Goal: Task Accomplishment & Management: Complete application form

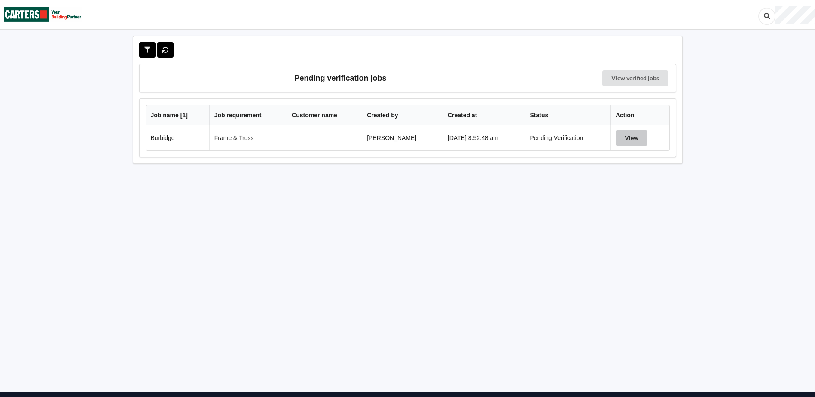
click at [631, 138] on button "View" at bounding box center [632, 137] width 32 height 15
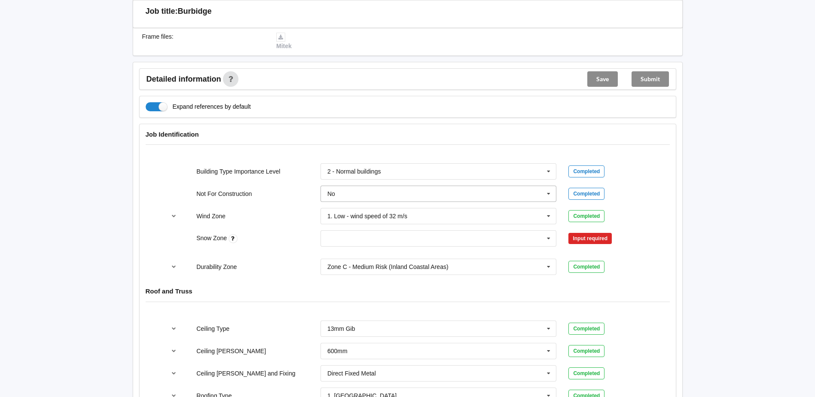
scroll to position [301, 0]
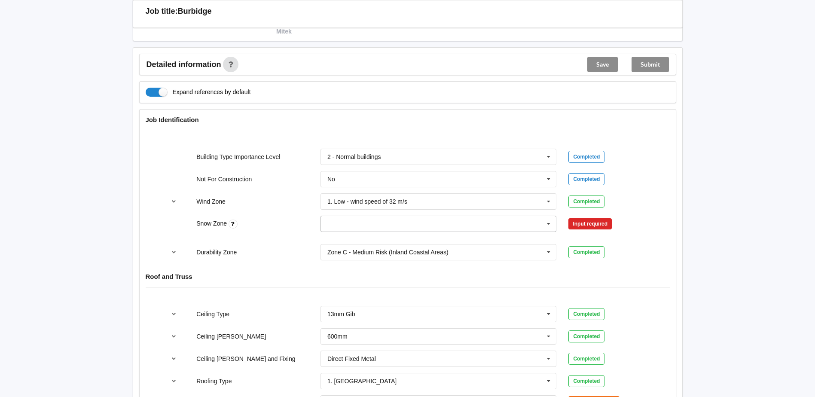
click at [346, 225] on input "text" at bounding box center [439, 223] width 236 height 15
click at [341, 240] on div "N0" at bounding box center [439, 240] width 236 height 16
click at [584, 224] on button "Confirm input" at bounding box center [594, 224] width 51 height 14
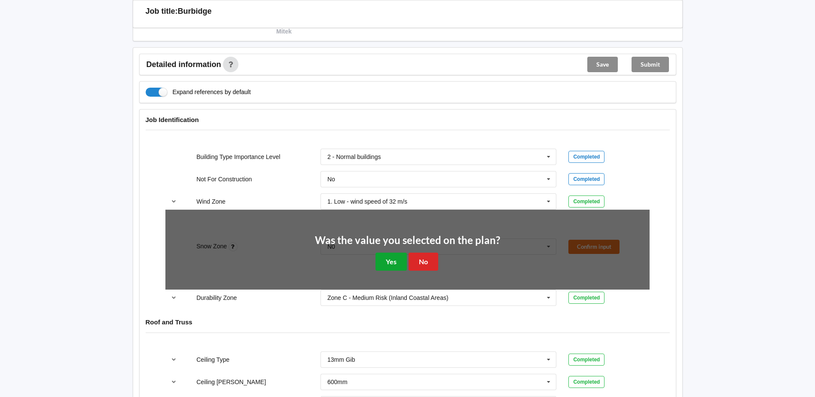
drag, startPoint x: 387, startPoint y: 261, endPoint x: 400, endPoint y: 259, distance: 13.0
click at [389, 260] on button "Yes" at bounding box center [391, 262] width 31 height 18
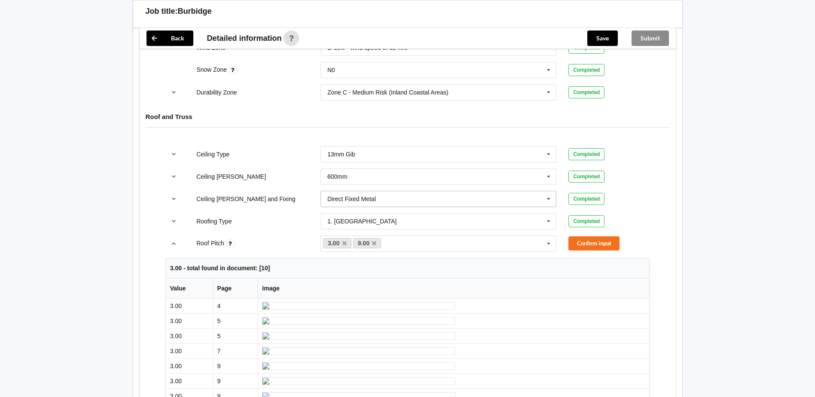
scroll to position [473, 0]
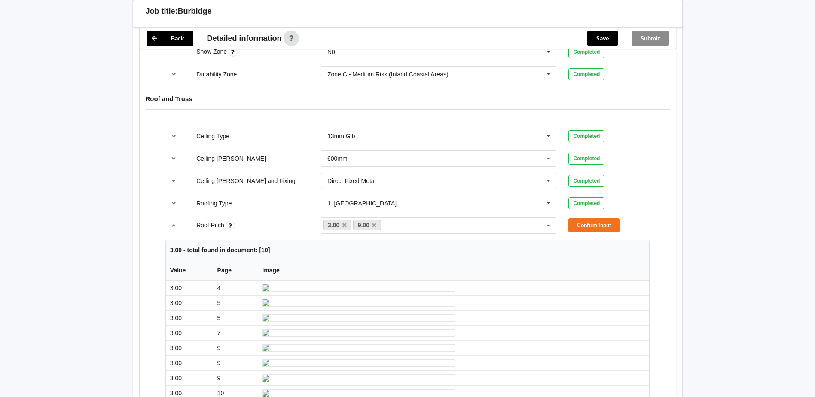
click at [385, 182] on input "text" at bounding box center [439, 180] width 236 height 15
click at [396, 262] on span "Suspended - Metal on clips or Grid" at bounding box center [374, 260] width 93 height 7
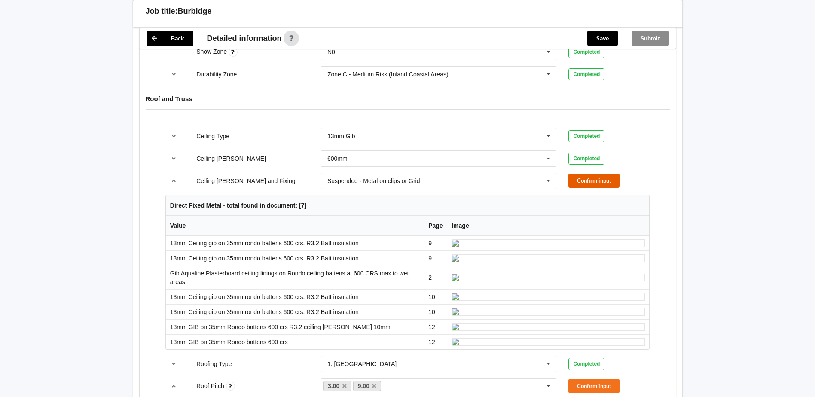
click at [583, 181] on button "Confirm input" at bounding box center [594, 181] width 51 height 14
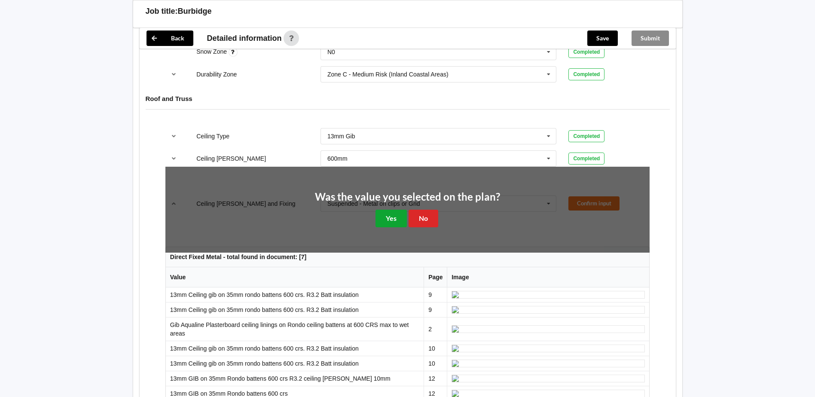
click at [391, 217] on button "Yes" at bounding box center [391, 219] width 31 height 18
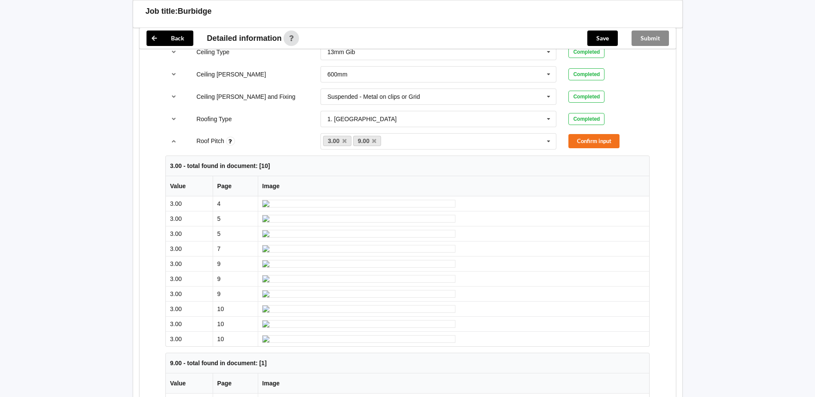
scroll to position [559, 0]
drag, startPoint x: 374, startPoint y: 138, endPoint x: 383, endPoint y: 141, distance: 9.8
click at [374, 138] on icon at bounding box center [374, 140] width 4 height 6
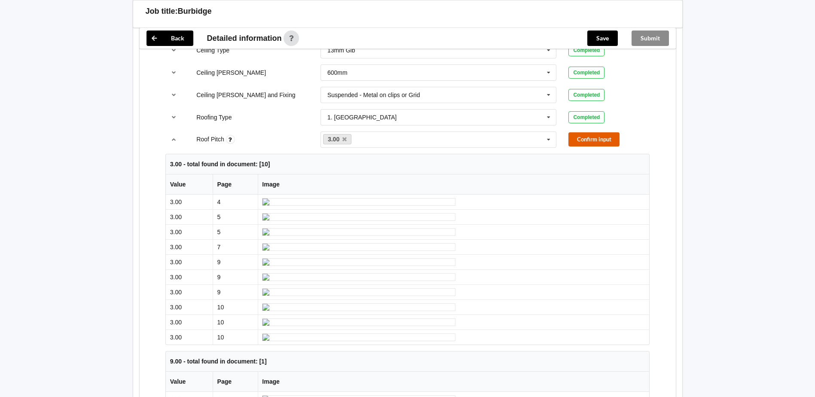
click at [582, 139] on button "Confirm input" at bounding box center [594, 139] width 51 height 14
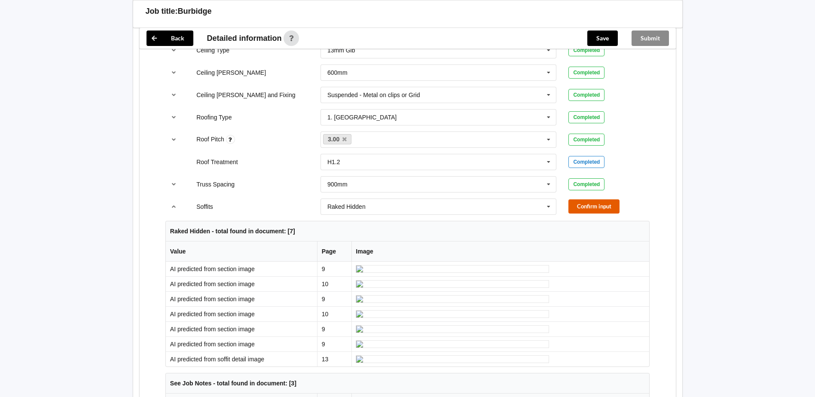
click at [584, 206] on button "Confirm input" at bounding box center [594, 206] width 51 height 14
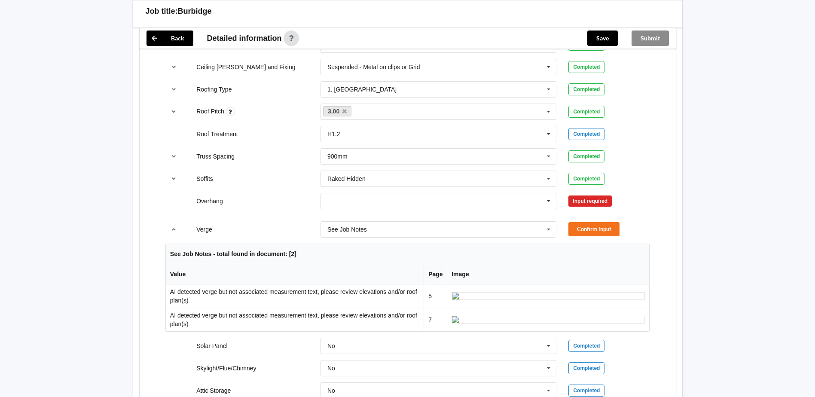
scroll to position [602, 0]
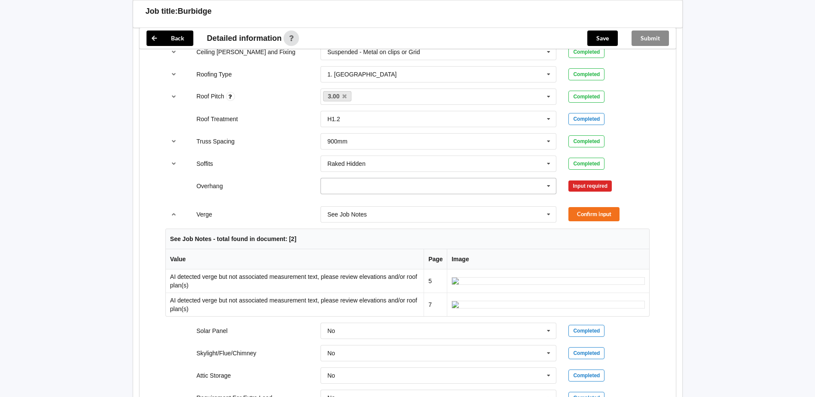
click at [339, 187] on input "text" at bounding box center [439, 185] width 236 height 15
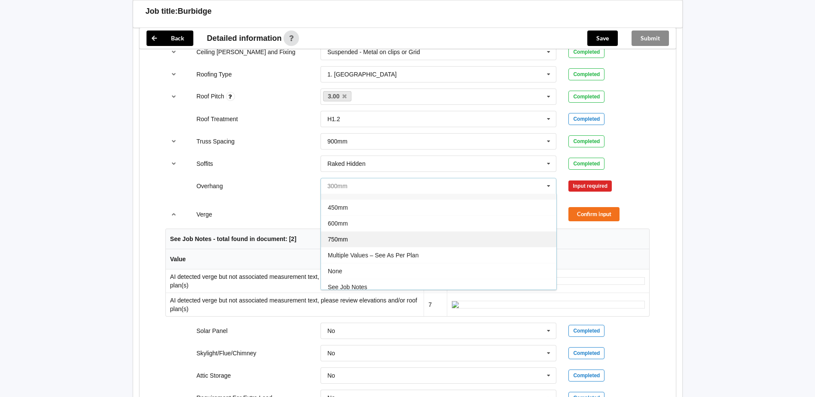
scroll to position [15, 0]
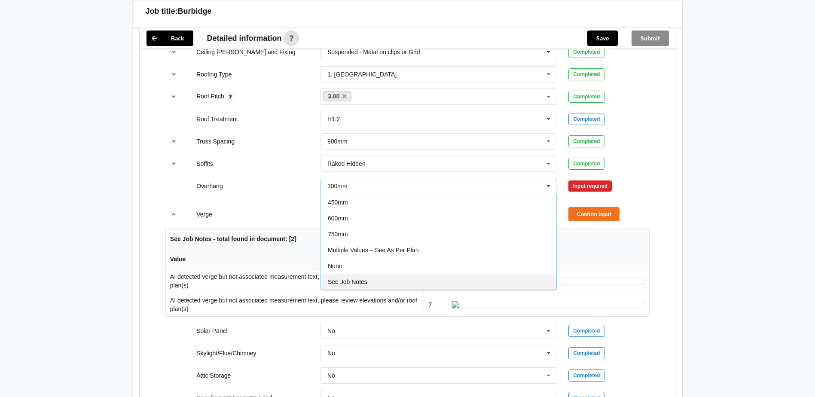
click at [361, 281] on span "See Job Notes" at bounding box center [348, 281] width 40 height 7
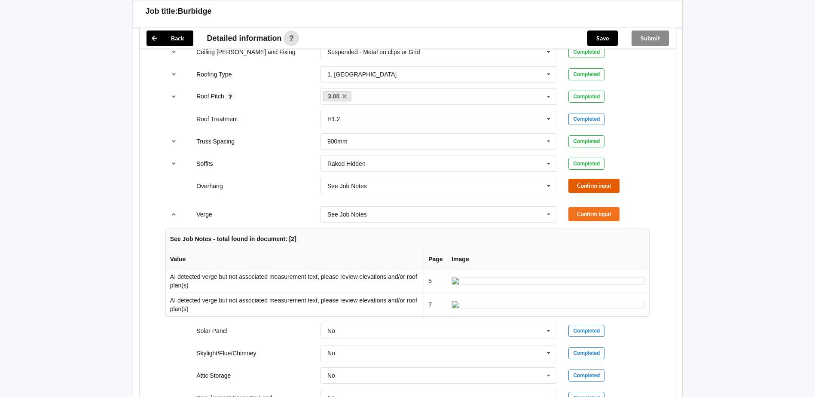
click at [587, 184] on button "Confirm input" at bounding box center [594, 186] width 51 height 14
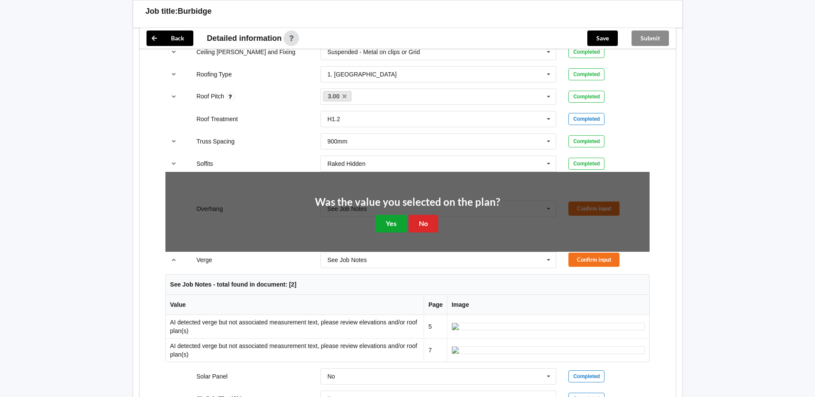
click at [391, 223] on button "Yes" at bounding box center [391, 224] width 31 height 18
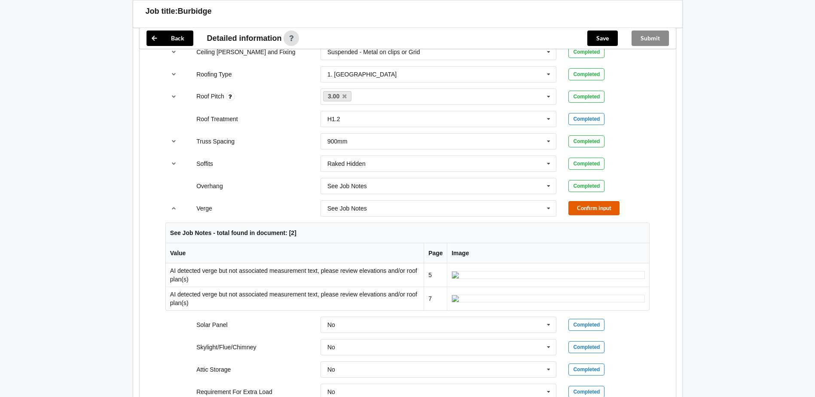
click at [585, 208] on button "Confirm input" at bounding box center [594, 208] width 51 height 14
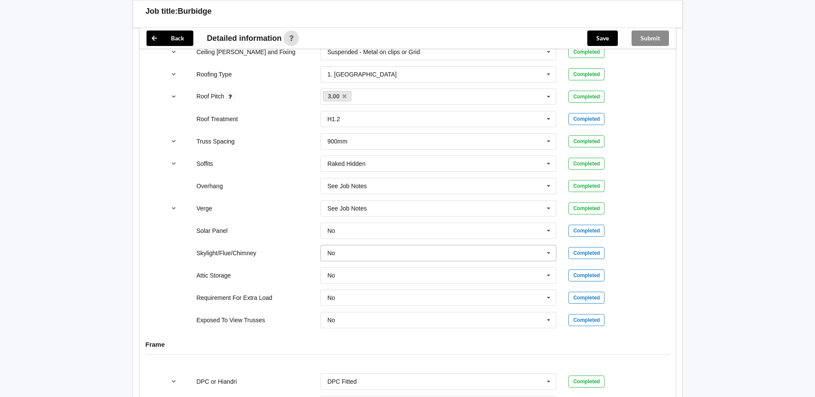
click at [346, 254] on input "text" at bounding box center [439, 252] width 236 height 15
click at [342, 285] on div "Yes" at bounding box center [439, 285] width 236 height 16
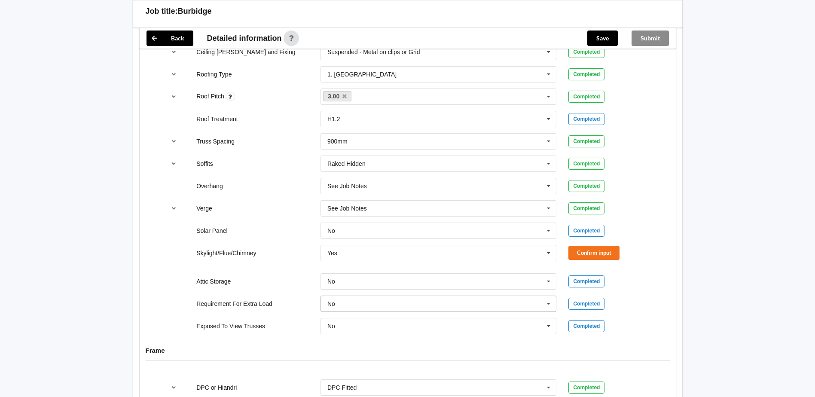
click at [343, 305] on input "text" at bounding box center [439, 303] width 236 height 15
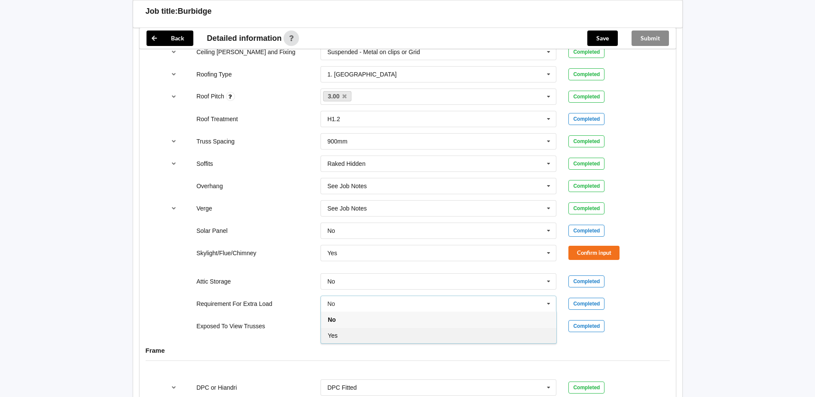
click at [336, 337] on span "Yes" at bounding box center [333, 335] width 10 height 7
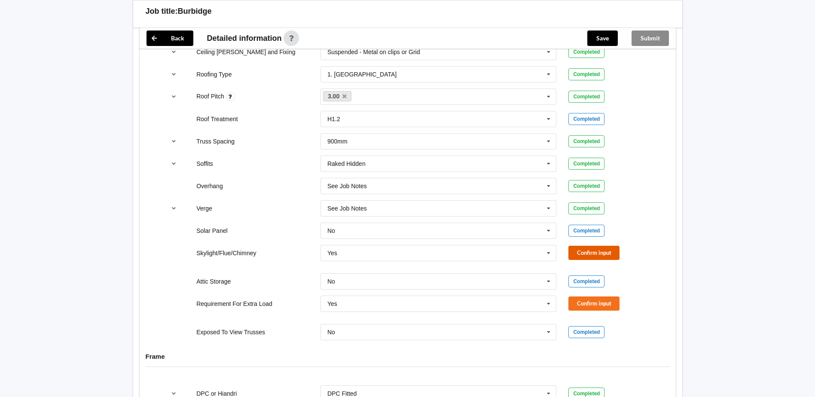
click at [580, 253] on button "Confirm input" at bounding box center [594, 253] width 51 height 14
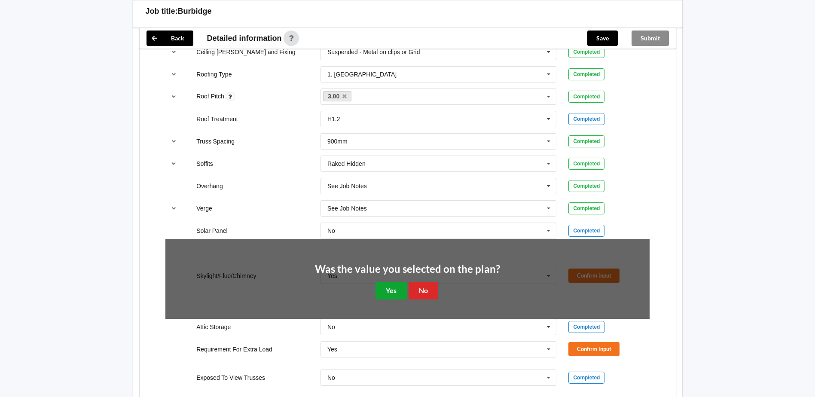
click at [397, 287] on button "Yes" at bounding box center [391, 291] width 31 height 18
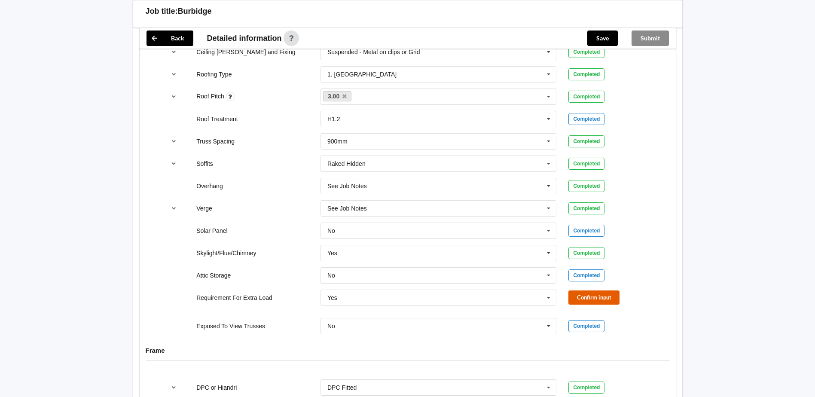
click at [586, 300] on button "Confirm input" at bounding box center [594, 298] width 51 height 14
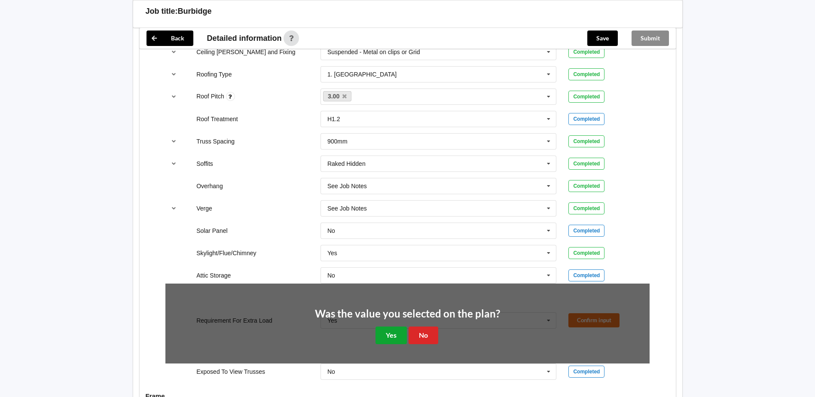
click at [395, 335] on button "Yes" at bounding box center [391, 336] width 31 height 18
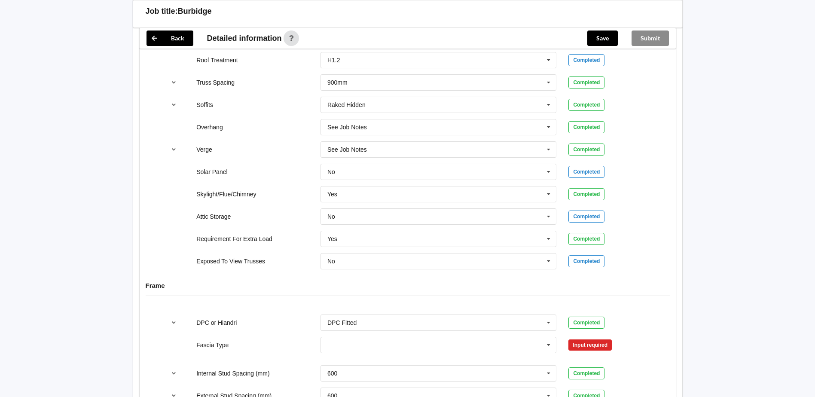
scroll to position [688, 0]
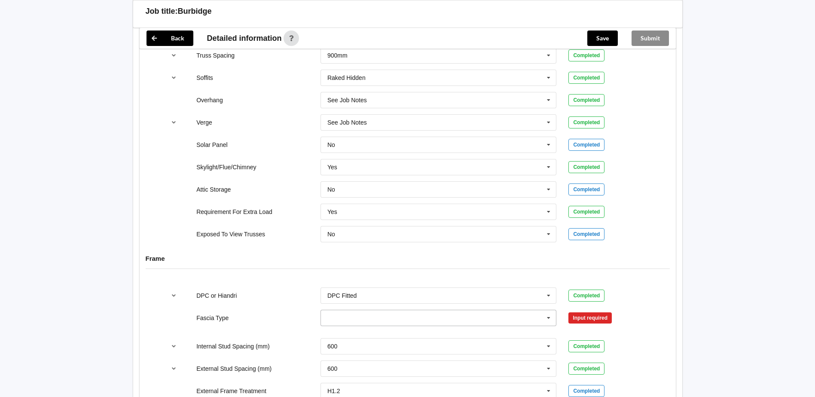
click at [344, 318] on input "text" at bounding box center [439, 317] width 236 height 15
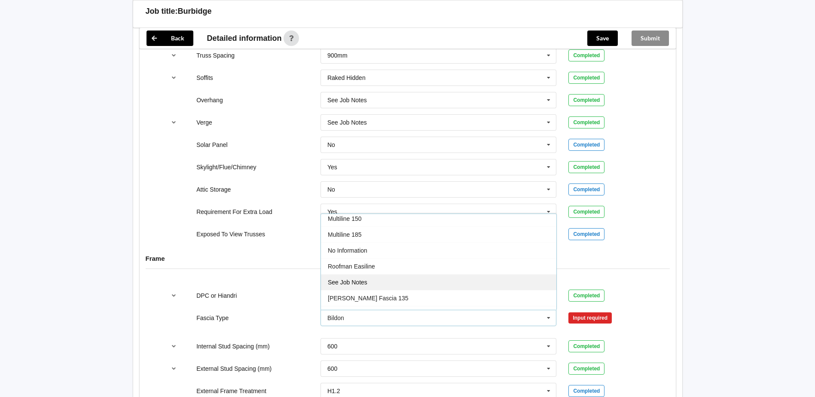
click at [357, 282] on span "See Job Notes" at bounding box center [348, 282] width 40 height 7
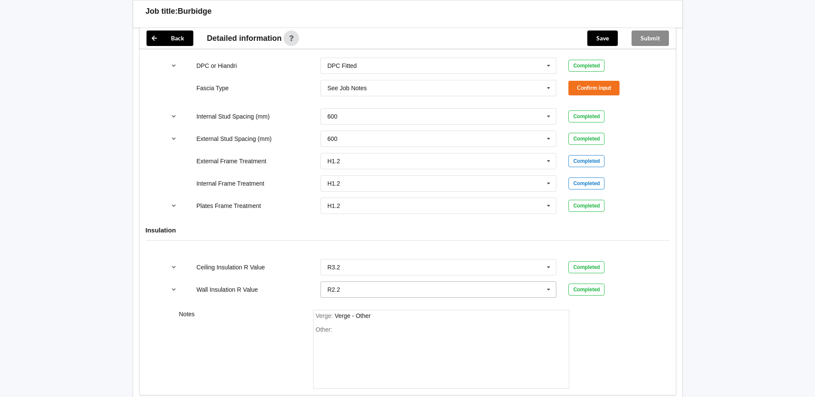
scroll to position [903, 0]
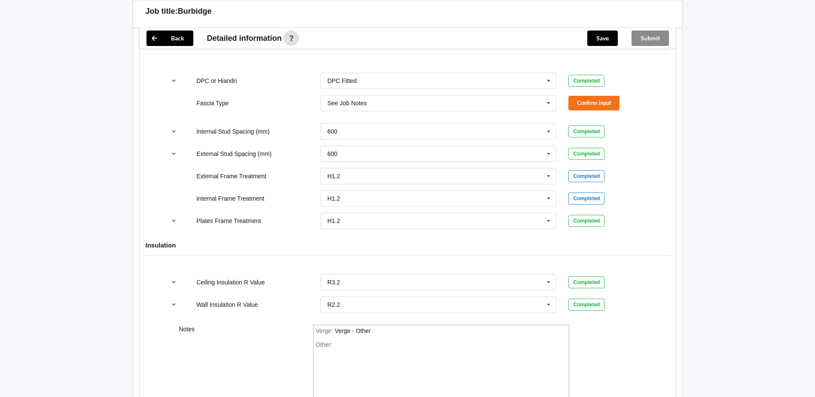
drag, startPoint x: 373, startPoint y: 346, endPoint x: 377, endPoint y: 346, distance: 4.3
click at [375, 346] on div "Other:" at bounding box center [441, 371] width 251 height 60
click at [382, 337] on div "Verge : Verge - Other Other:" at bounding box center [441, 364] width 256 height 79
click at [384, 334] on div "Verge : Verge - Other" at bounding box center [441, 331] width 251 height 8
click at [350, 349] on div "Other:" at bounding box center [441, 371] width 251 height 60
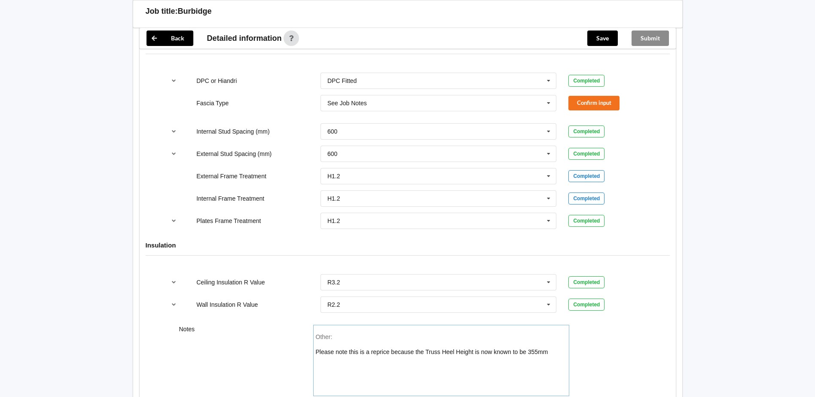
click at [361, 360] on div "Other: Please note this is a reprice because the Truss Heel Height is now known…" at bounding box center [441, 364] width 251 height 60
click at [359, 352] on div "Please note this is a reprice because the Truss Heel Height is now known to be …" at bounding box center [432, 345] width 233 height 22
click at [344, 362] on div "Other: Please note this E2 request is a reprice because the Truss Heel Height i…" at bounding box center [441, 364] width 251 height 60
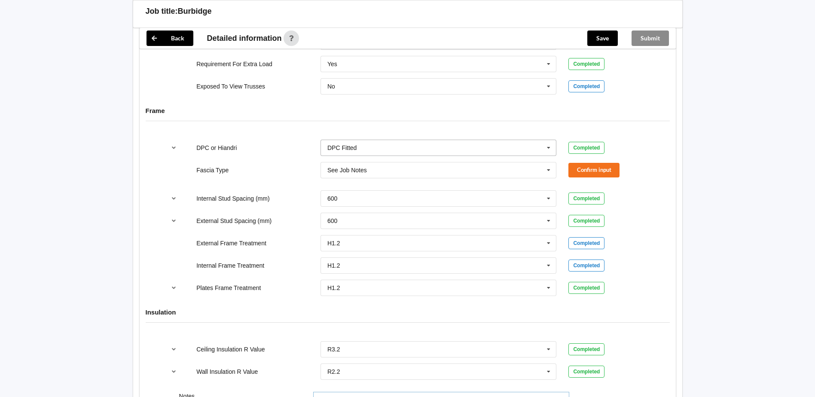
scroll to position [835, 0]
click at [587, 170] on button "Confirm input" at bounding box center [594, 171] width 51 height 14
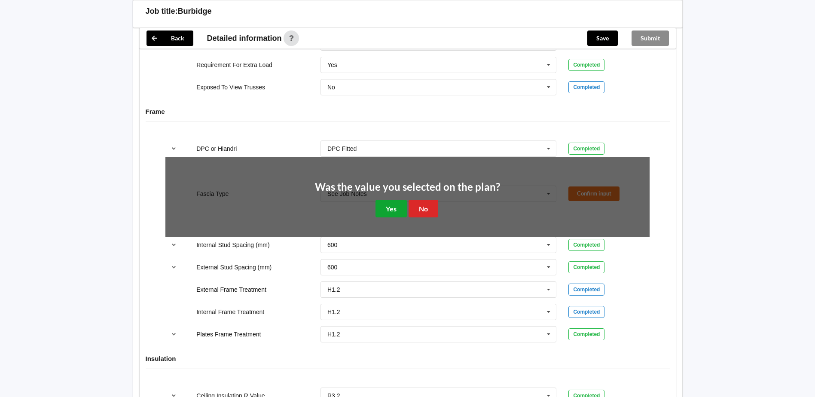
click at [398, 208] on button "Yes" at bounding box center [391, 209] width 31 height 18
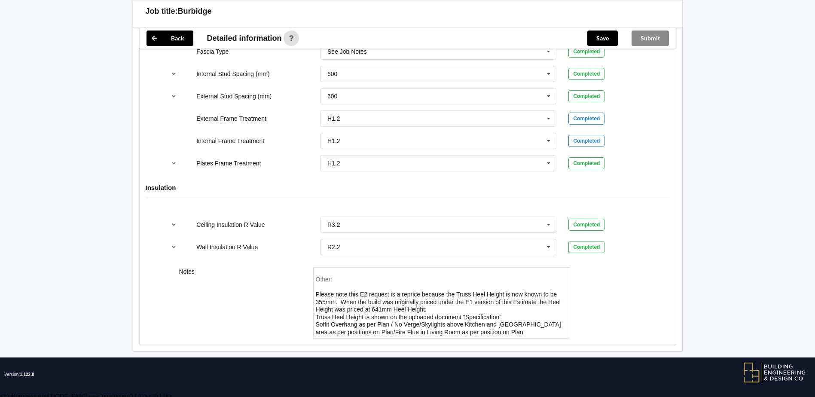
scroll to position [958, 0]
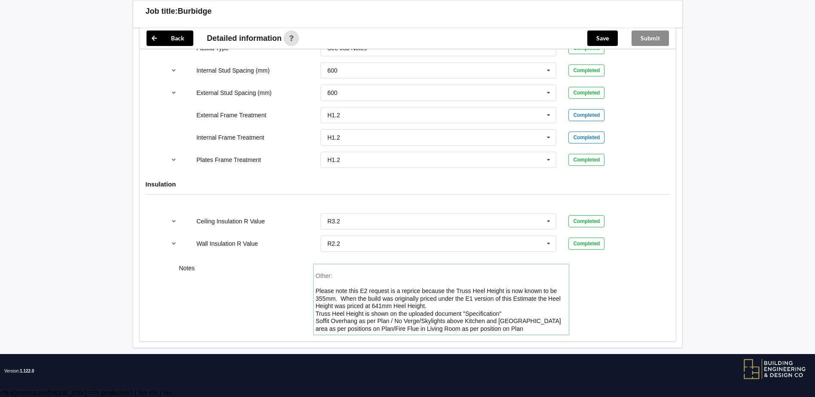
click at [494, 328] on div "Other: Please note this E2 request is a reprice because the Truss Heel Height i…" at bounding box center [441, 302] width 251 height 60
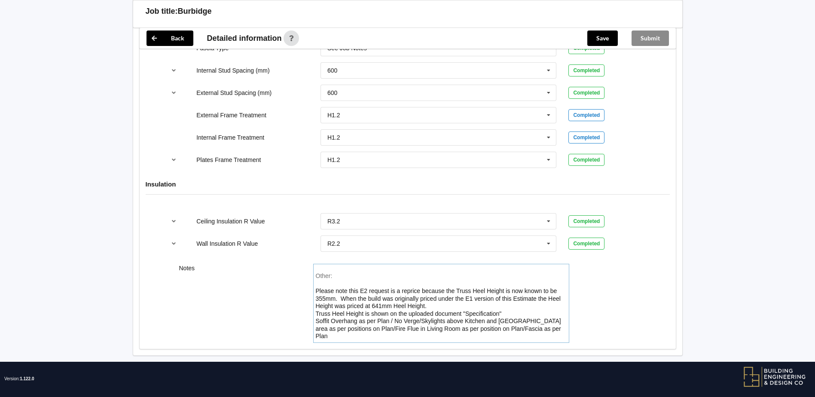
click at [429, 306] on div "Other: Please note this E2 request is a reprice because the Truss Heel Height i…" at bounding box center [441, 306] width 251 height 68
click at [430, 304] on div "Other: Please note this E2 request is a reprice because the Truss Heel Height i…" at bounding box center [441, 306] width 251 height 68
drag, startPoint x: 425, startPoint y: 304, endPoint x: 436, endPoint y: 308, distance: 11.4
click at [425, 305] on div "Please note this E2 request is a reprice because the Truss Heel Height is now k…" at bounding box center [438, 305] width 245 height 67
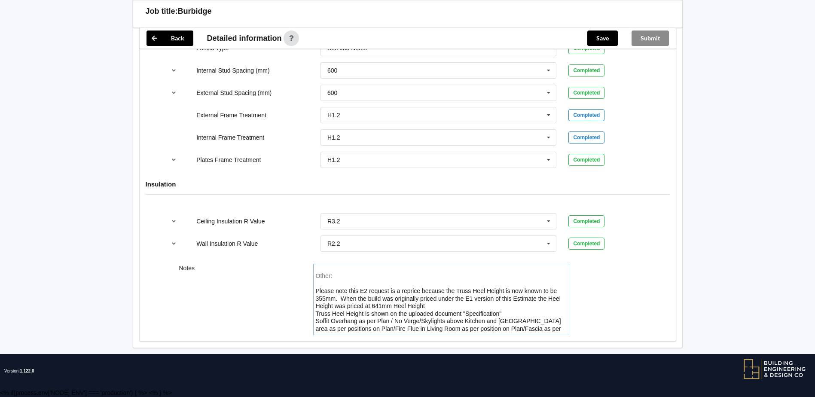
click at [427, 304] on div "Other: Please note this E2 request is a reprice because the Truss Heel Height i…" at bounding box center [441, 302] width 251 height 60
click at [392, 306] on div "Please note this E2 request is a reprice because the Truss Heel Height is now k…" at bounding box center [438, 302] width 245 height 60
click at [425, 305] on div "Other: Please note this E2 request is a reprice because the Truss Heel Height i…" at bounding box center [441, 302] width 251 height 60
click at [430, 305] on div "Other: Please note this E2 request is a reprice because the Truss Heel Height i…" at bounding box center [441, 302] width 251 height 60
click at [427, 303] on div "Other: Please note this E2 request is a reprice because the Truss Heel Height i…" at bounding box center [441, 302] width 251 height 60
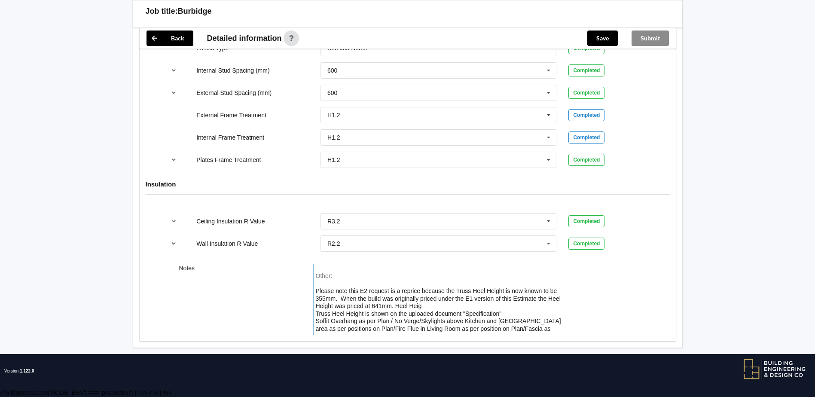
click at [423, 304] on div "Other: Please note this E2 request is a reprice because the Truss Heel Height i…" at bounding box center [441, 302] width 251 height 60
click at [419, 305] on div "Please note this E2 request is a reprice because the Truss Heel Height is now k…" at bounding box center [438, 302] width 245 height 60
click at [420, 304] on div "Other: Please note this E2 request is a reprice because the Truss Heel Height i…" at bounding box center [441, 302] width 251 height 60
click at [419, 304] on div "Other: Please note this E2 request is a reprice because the Truss Heel Height i…" at bounding box center [441, 302] width 251 height 60
click at [418, 305] on div "Other: Please note this E2 request is a reprice because the Truss Heel Height i…" at bounding box center [441, 302] width 251 height 60
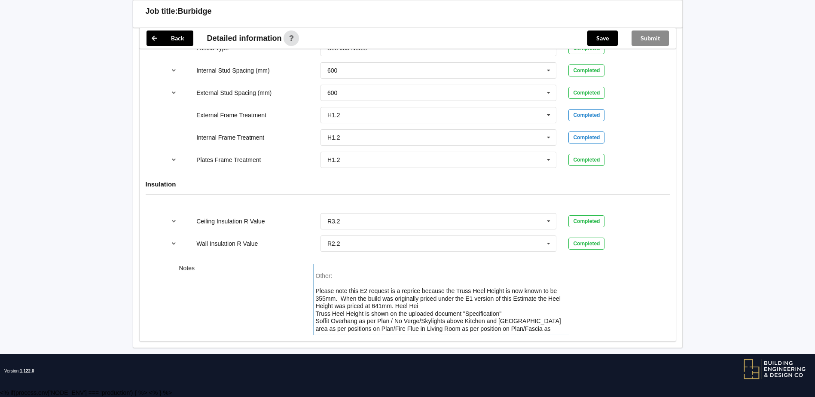
click at [419, 305] on div "Other: Please note this E2 request is a reprice because the Truss Heel Height i…" at bounding box center [441, 302] width 251 height 60
click at [420, 305] on div "Other: Please note this E2 request is a reprice because the Truss Heel Height i…" at bounding box center [441, 302] width 251 height 60
click at [405, 304] on div "Please note this E2 request is a reprice because the Truss Heel Height is now k…" at bounding box center [438, 302] width 245 height 60
click at [417, 304] on div "Please note this E2 request is a reprice because the Truss Heel Height is now k…" at bounding box center [438, 302] width 245 height 60
click at [419, 306] on div "Other: Please note this E2 request is a reprice because the Truss Heel Height i…" at bounding box center [441, 302] width 251 height 60
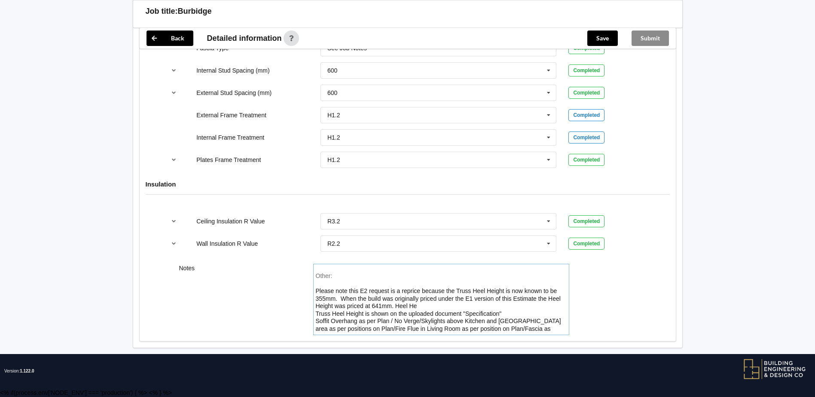
click at [415, 304] on div "Please note this E2 request is a reprice because the Truss Heel Height is now k…" at bounding box center [438, 302] width 245 height 60
click at [395, 305] on div "Please note this E2 request is a reprice because the Truss Heel Height is now k…" at bounding box center [438, 302] width 245 height 60
click at [396, 306] on div "Please note this E2 request is a reprice because the Truss Heel Height is now k…" at bounding box center [438, 302] width 245 height 60
click at [395, 306] on div "Please note this E2 request is a reprice because the Truss Heel Height is now k…" at bounding box center [438, 302] width 245 height 60
drag, startPoint x: 395, startPoint y: 306, endPoint x: 410, endPoint y: 309, distance: 15.4
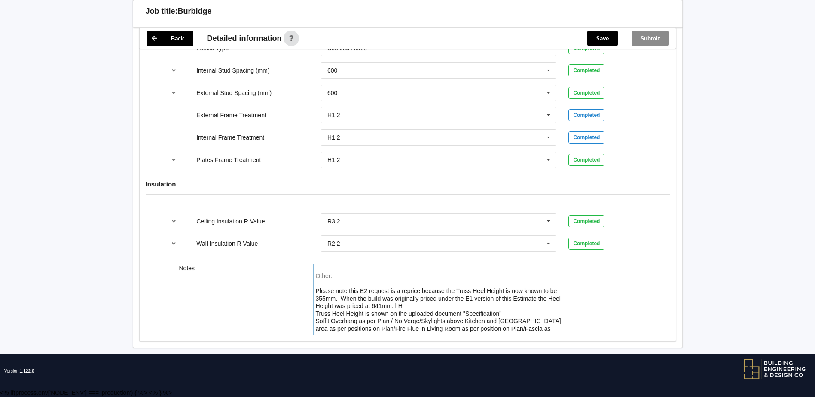
click at [397, 306] on div "Please note this E2 request is a reprice because the Truss Heel Height is now k…" at bounding box center [438, 302] width 245 height 60
click at [521, 328] on div "Other: Please note this E2 request is a reprice because the Truss Heel Height i…" at bounding box center [441, 302] width 251 height 60
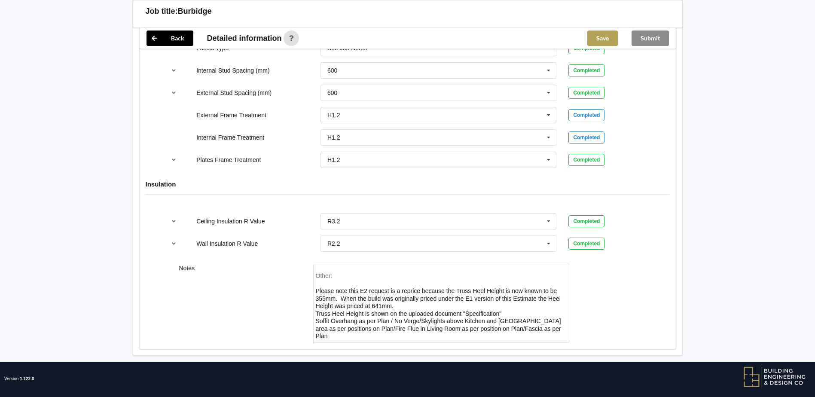
click at [603, 39] on button "Save" at bounding box center [603, 38] width 31 height 15
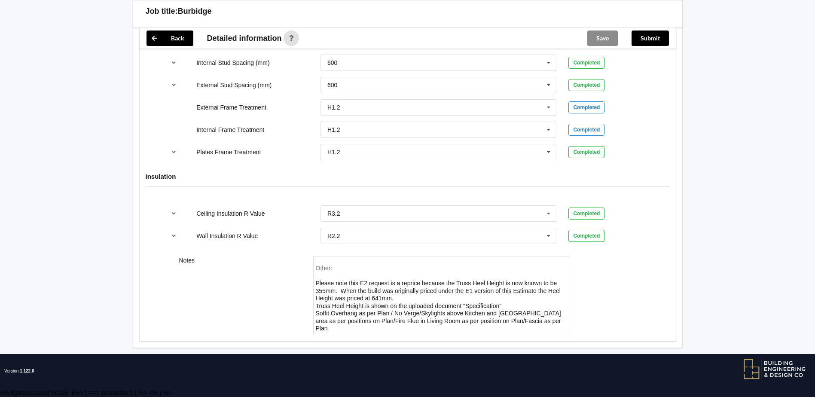
scroll to position [918, 0]
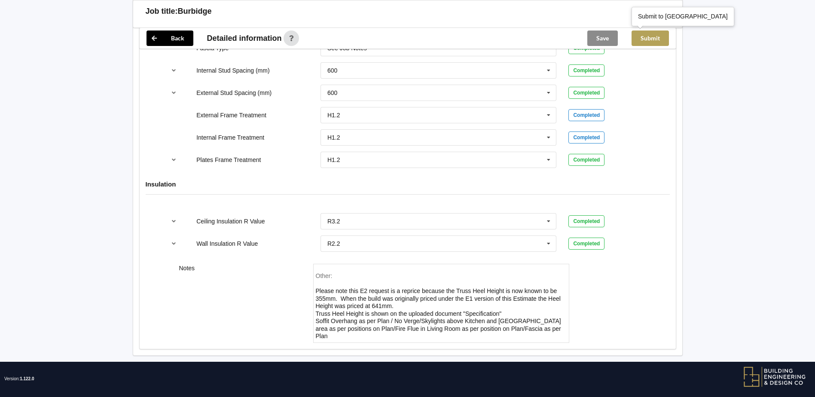
click at [648, 37] on button "Submit" at bounding box center [650, 38] width 37 height 15
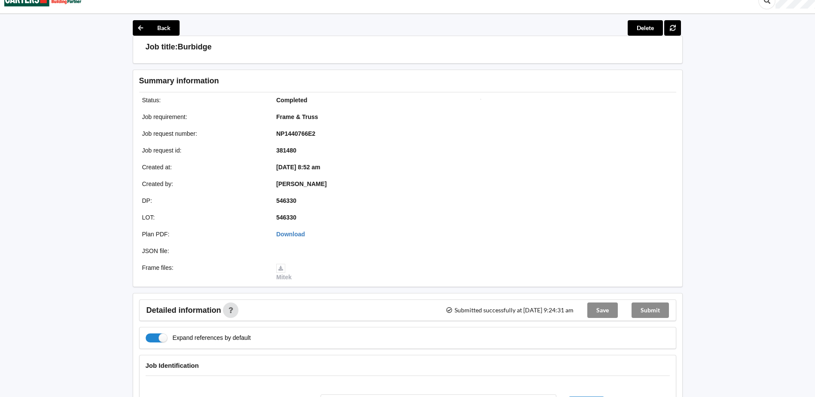
scroll to position [0, 0]
